Goal: Information Seeking & Learning: Learn about a topic

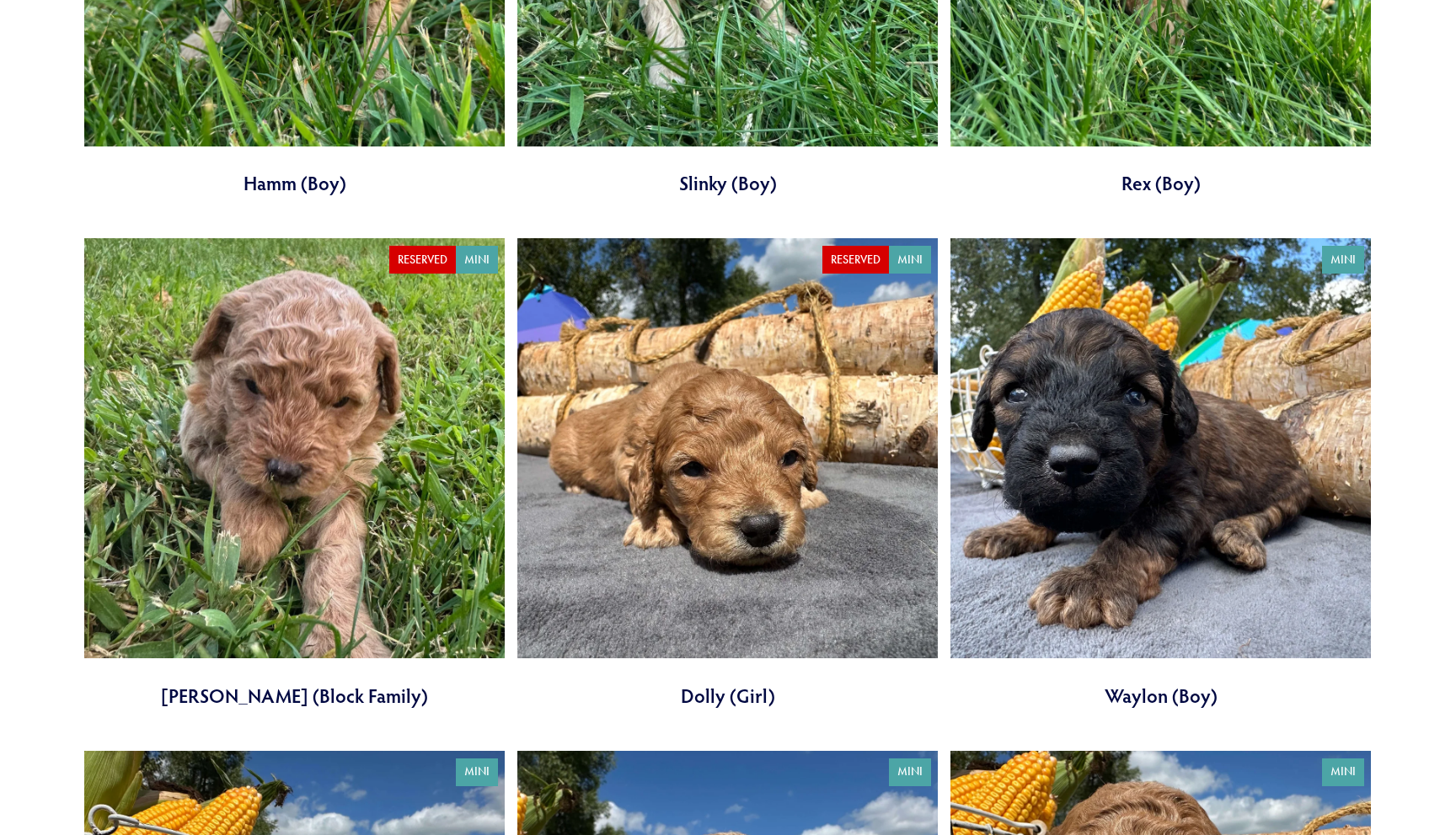
scroll to position [4105, 0]
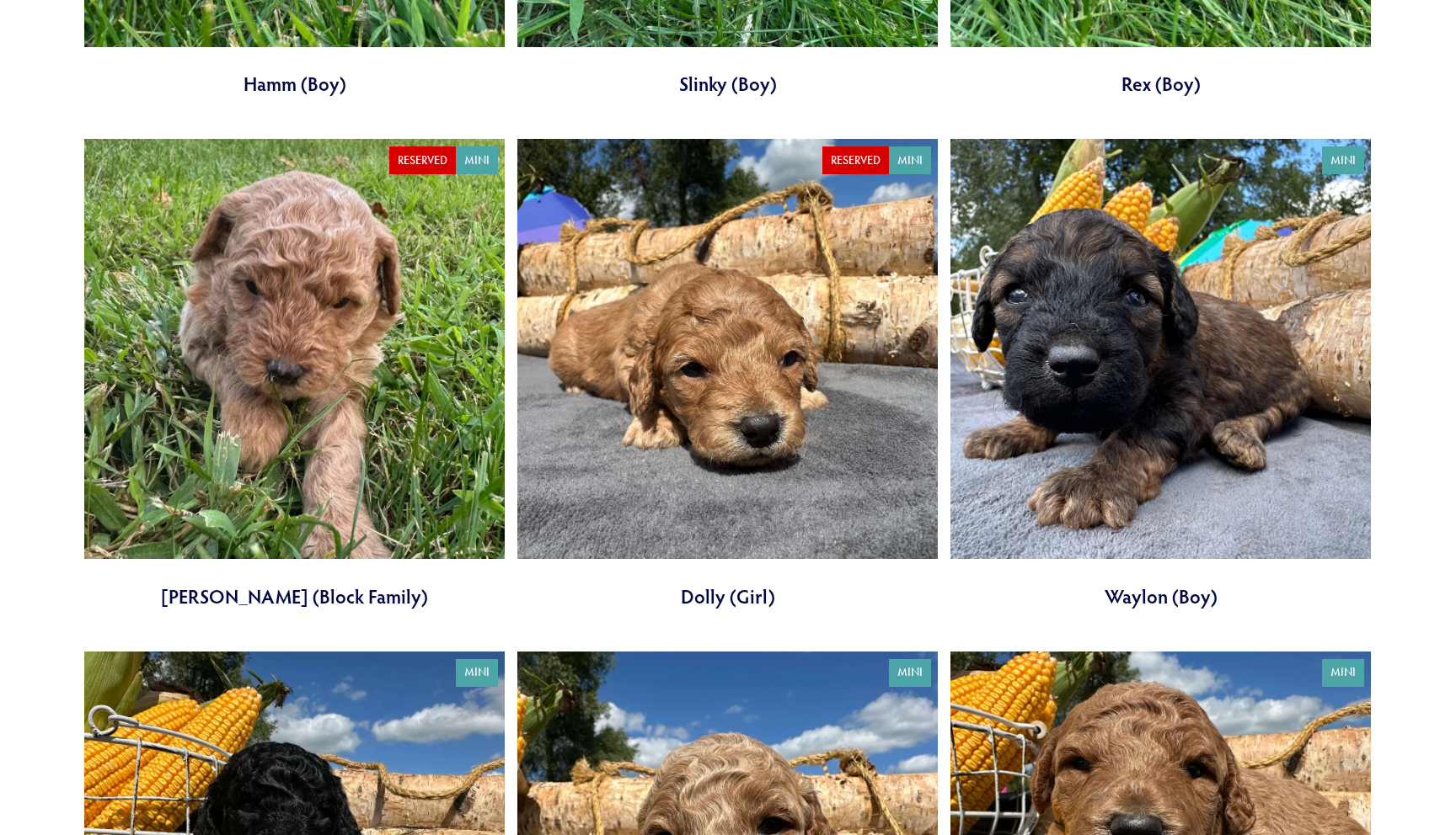
click at [628, 355] on link at bounding box center [727, 374] width 420 height 470
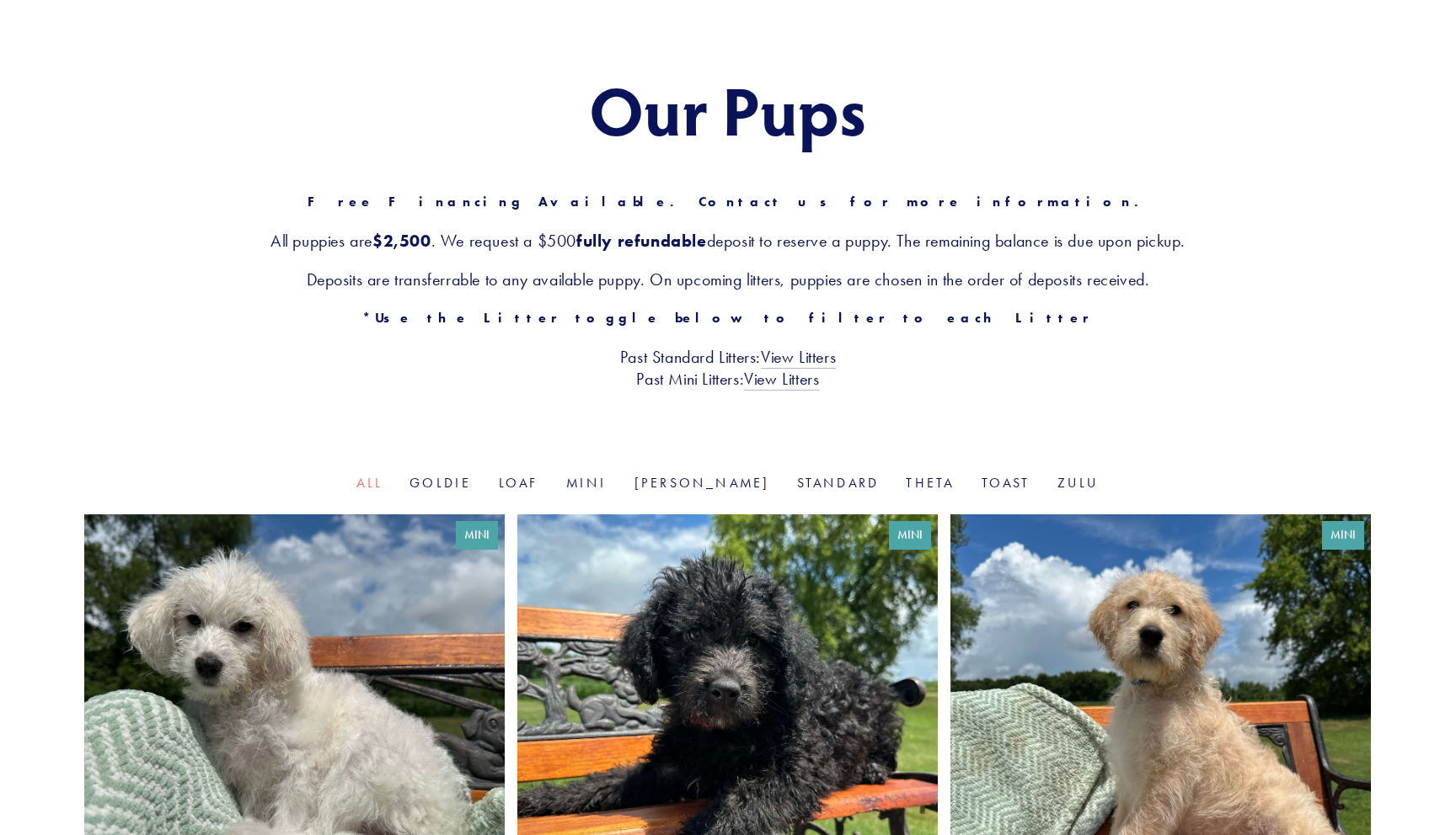
scroll to position [37, 0]
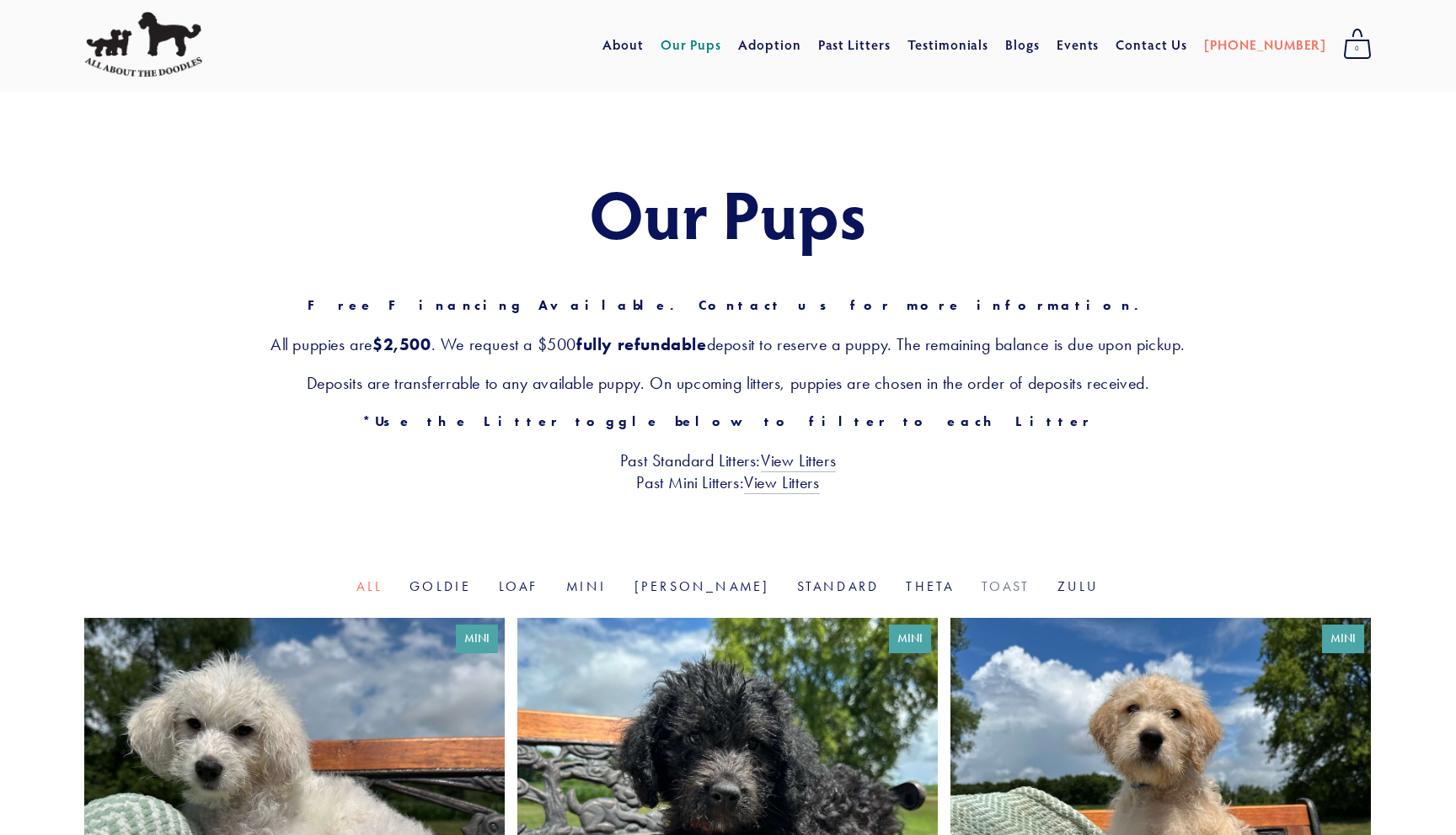
click at [981, 587] on link "Toast" at bounding box center [1005, 586] width 49 height 16
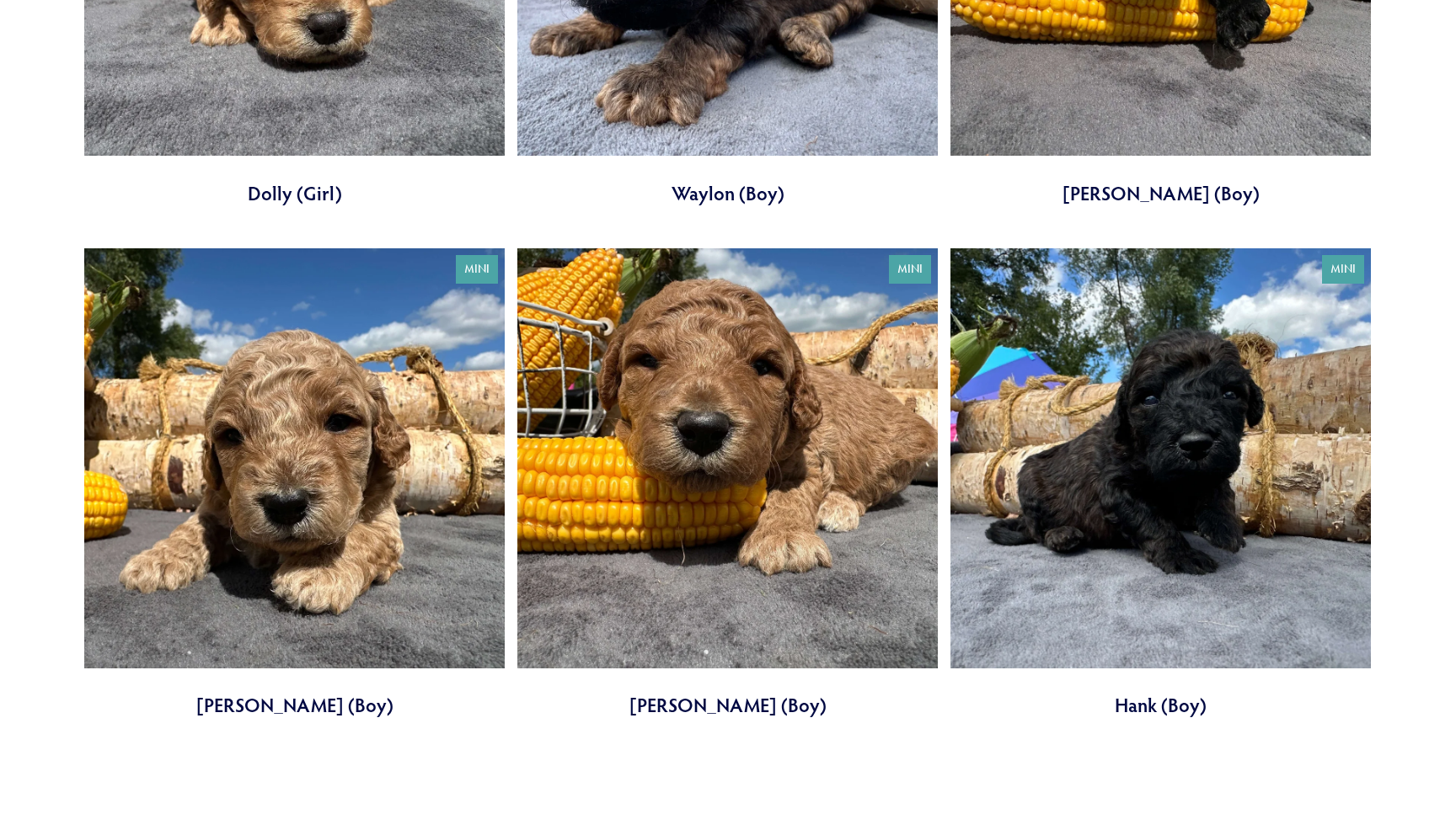
scroll to position [930, 0]
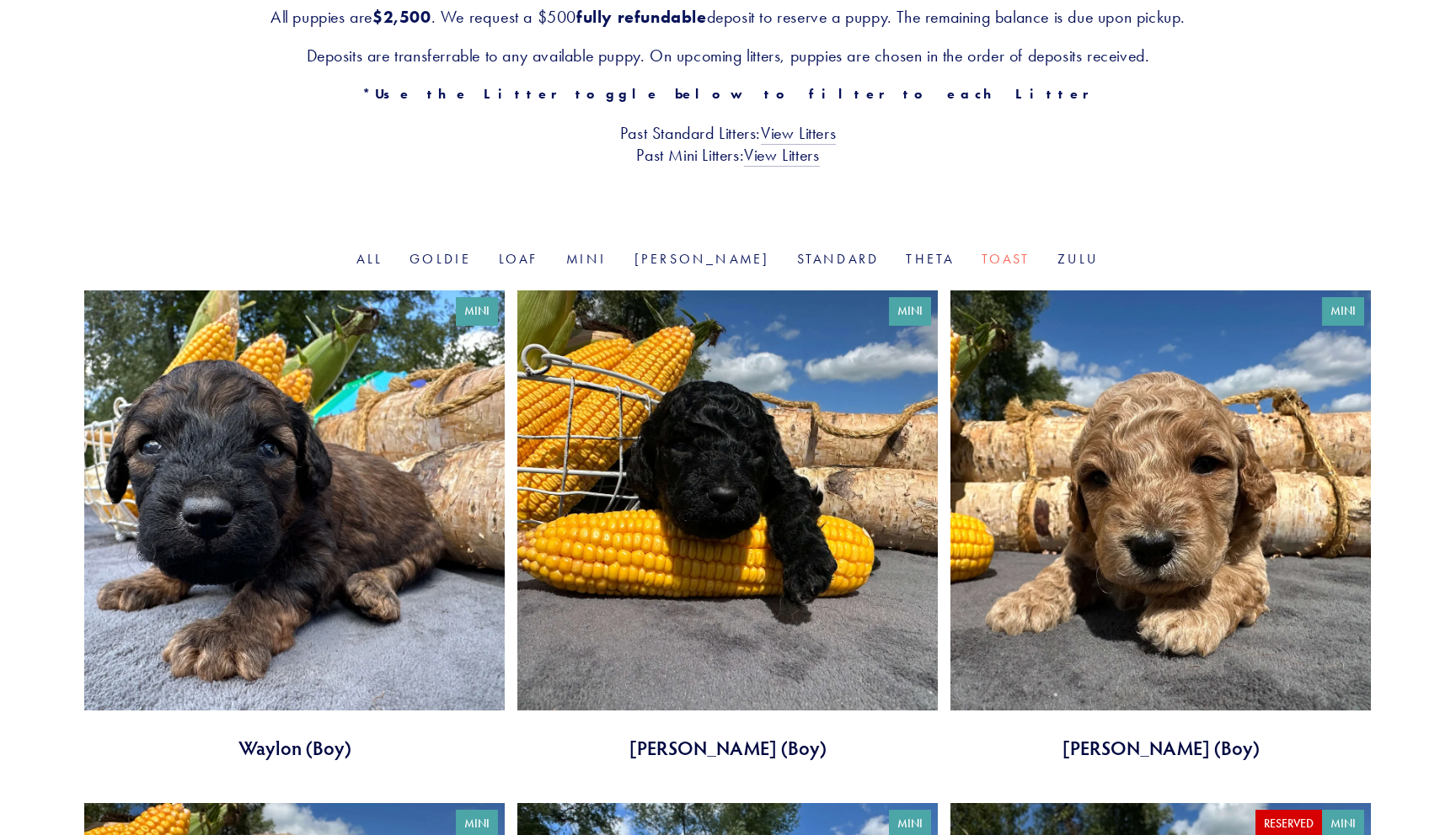
scroll to position [328, 0]
